Goal: Task Accomplishment & Management: Manage account settings

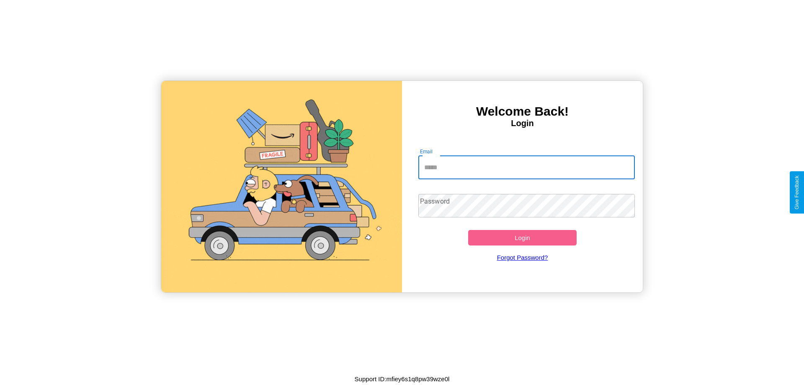
click at [526, 167] on input "Email" at bounding box center [526, 167] width 217 height 23
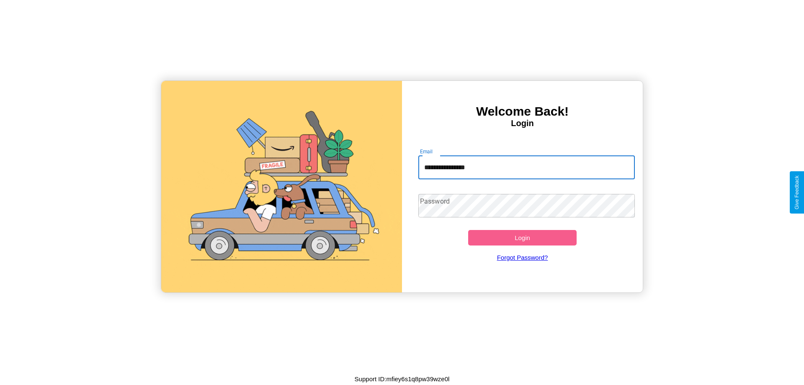
type input "**********"
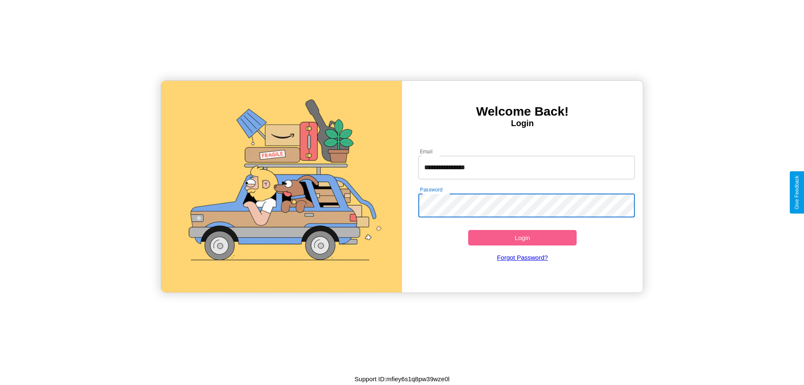
click at [522, 237] on button "Login" at bounding box center [522, 237] width 108 height 15
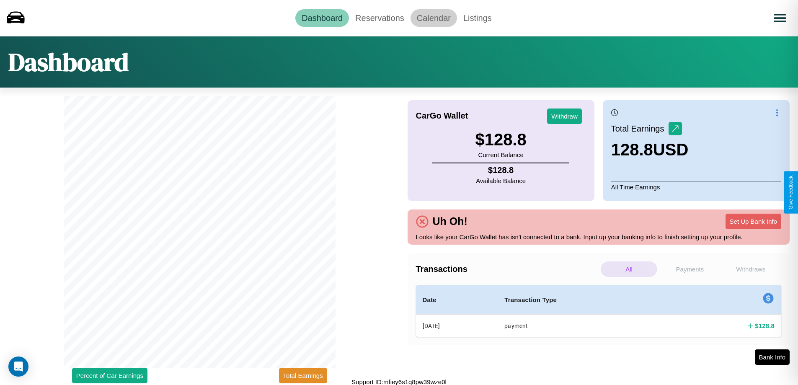
click at [433, 18] on link "Calendar" at bounding box center [433, 18] width 46 height 18
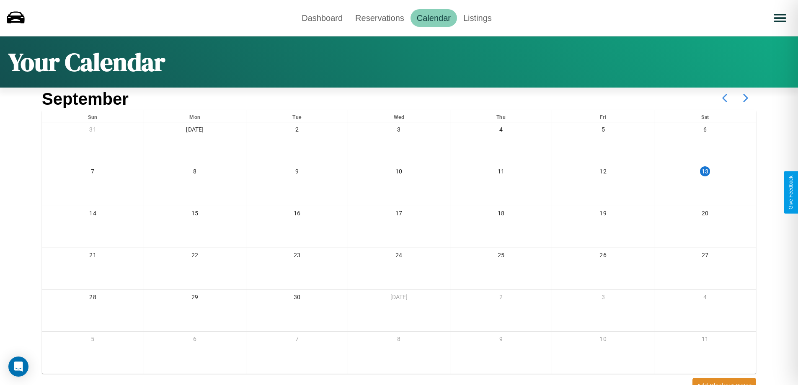
click at [745, 98] on icon at bounding box center [745, 98] width 21 height 21
click at [322, 18] on link "Dashboard" at bounding box center [322, 18] width 54 height 18
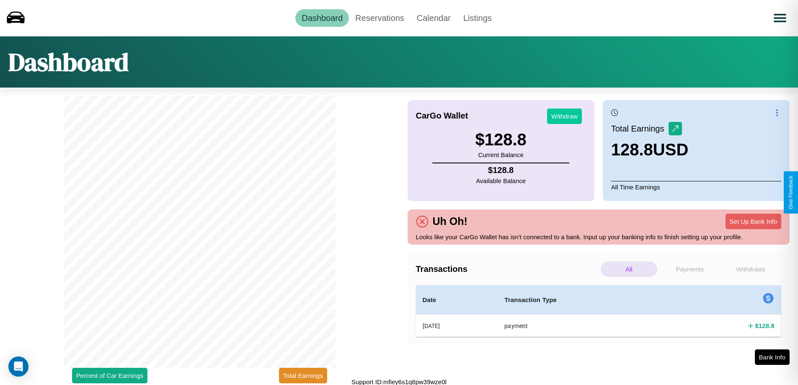
click at [564, 116] on button "Withdraw" at bounding box center [564, 115] width 35 height 15
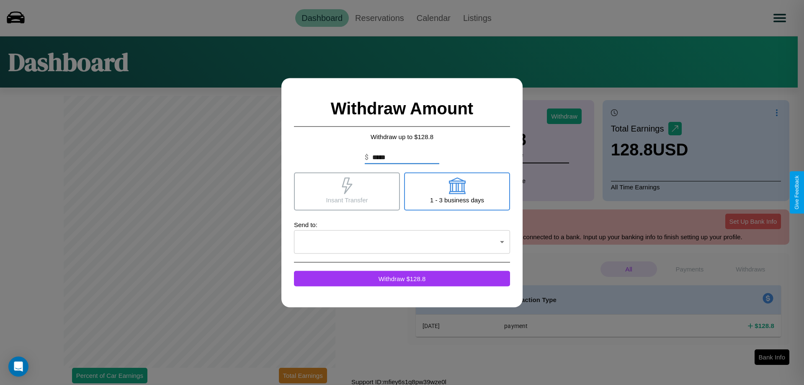
click at [457, 191] on icon at bounding box center [456, 185] width 17 height 17
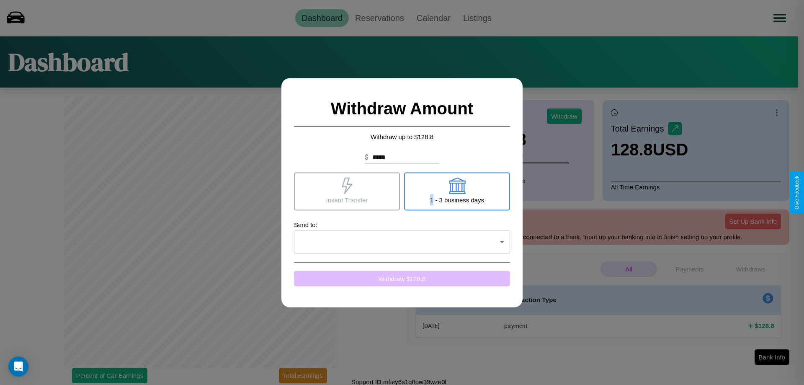
click at [402, 278] on button "Withdraw $ 128.8" at bounding box center [402, 278] width 216 height 15
